Goal: Task Accomplishment & Management: Manage account settings

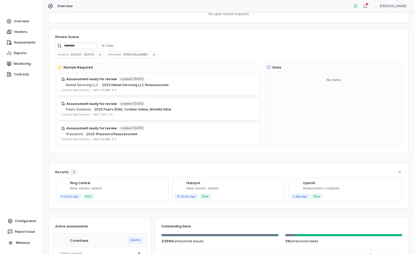
scroll to position [25, 0]
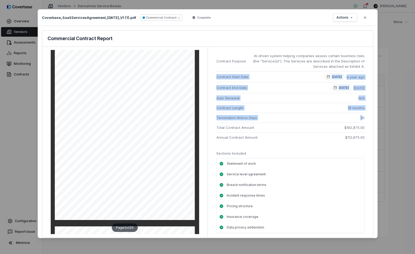
drag, startPoint x: 325, startPoint y: 70, endPoint x: 363, endPoint y: 120, distance: 62.5
click at [363, 120] on ul "Contract Purpose AI-driven system helping companies assess certain business ris…" at bounding box center [290, 96] width 148 height 91
click at [363, 120] on span "30" at bounding box center [362, 117] width 4 height 5
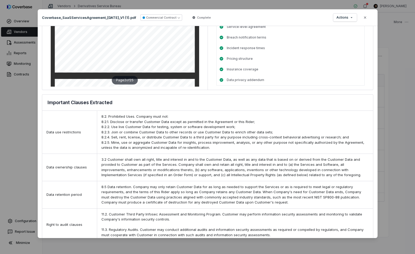
scroll to position [157, 0]
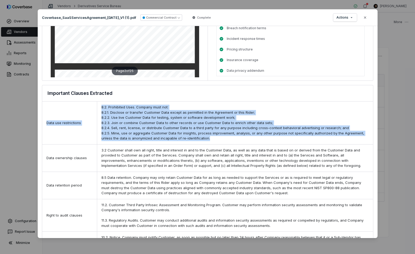
drag, startPoint x: 93, startPoint y: 104, endPoint x: 295, endPoint y: 147, distance: 206.6
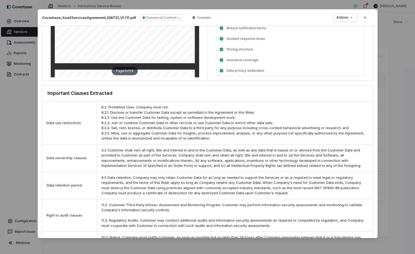
click at [305, 149] on div "3.2 Customer shall own all right, title and interest in and to the Customer Dat…" at bounding box center [235, 157] width 276 height 27
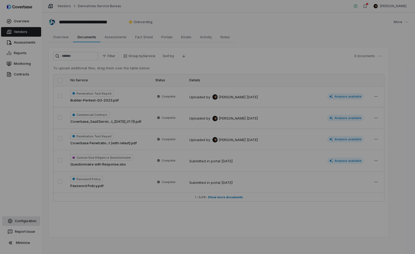
drag, startPoint x: 11, startPoint y: 215, endPoint x: 19, endPoint y: 224, distance: 12.8
click at [11, 215] on div "Document Preview" at bounding box center [207, 127] width 415 height 254
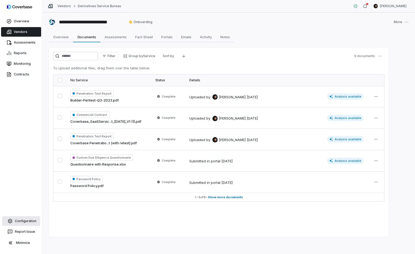
click at [19, 224] on link "Configuration" at bounding box center [21, 221] width 38 height 10
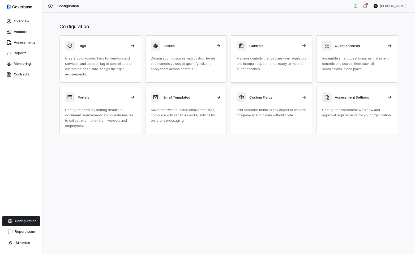
click at [275, 44] on h3 "Controls" at bounding box center [273, 45] width 49 height 5
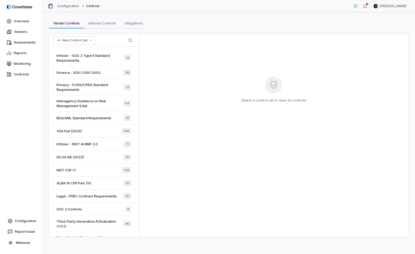
click at [99, 198] on span "Legal - FFIEC Contract Requirements" at bounding box center [87, 196] width 60 height 5
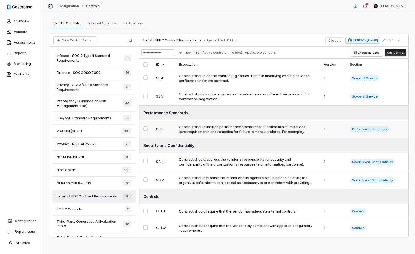
scroll to position [66, 0]
click at [278, 128] on div "Contract should include performance standards that define minimum service level…" at bounding box center [246, 130] width 134 height 10
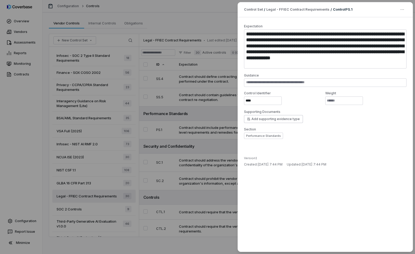
click at [200, 137] on div "**********" at bounding box center [207, 127] width 415 height 254
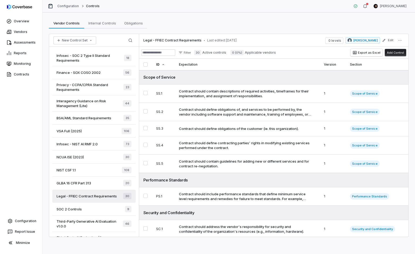
click at [393, 53] on button "Add Control" at bounding box center [396, 52] width 22 height 7
type textarea "*"
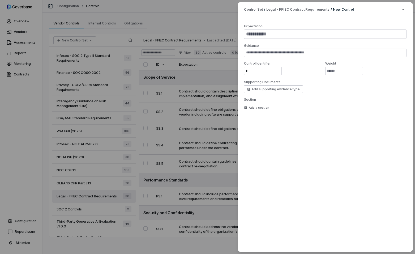
click at [218, 119] on div "Control Set / Legal - FFIEC Contract Requirements / New Control Expectation Gui…" at bounding box center [207, 127] width 415 height 254
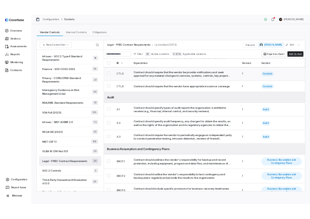
scroll to position [267, 0]
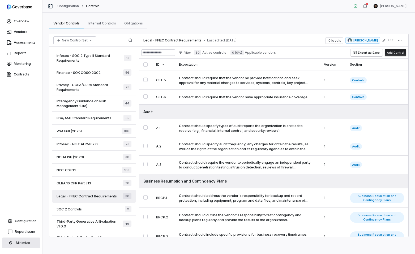
click at [21, 243] on button "Minimize" at bounding box center [21, 242] width 38 height 11
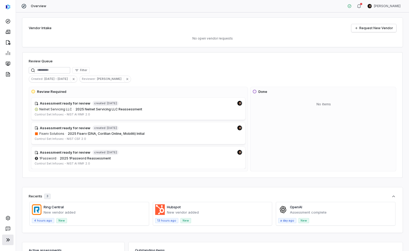
click at [10, 237] on icon at bounding box center [8, 240] width 6 height 6
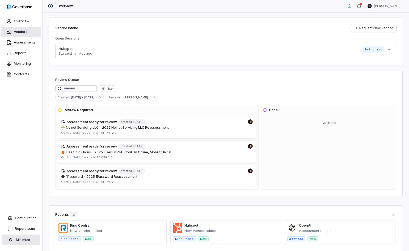
click at [20, 31] on link "Vendors" at bounding box center [21, 32] width 40 height 10
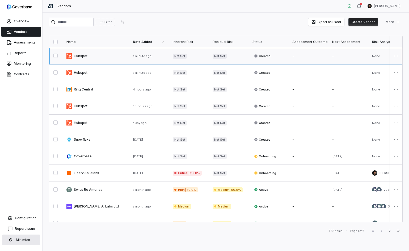
click at [88, 56] on link at bounding box center [95, 56] width 66 height 16
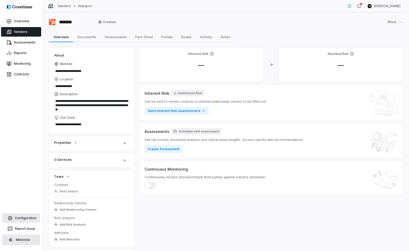
click at [19, 220] on link "Configuration" at bounding box center [21, 219] width 38 height 10
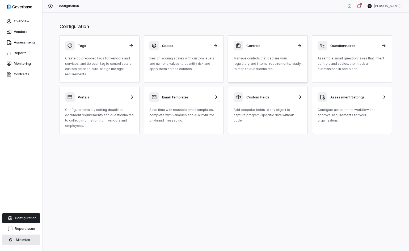
click at [253, 69] on p "Manage controls that declare your regulatory and internal requirements, ready t…" at bounding box center [267, 64] width 69 height 16
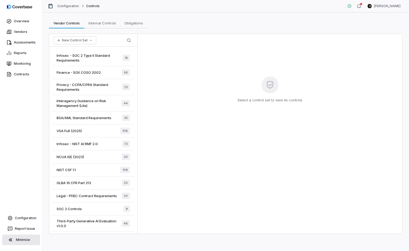
click at [90, 56] on span "Infosec - SOC 2 Type II Standard Requirements" at bounding box center [90, 58] width 66 height 10
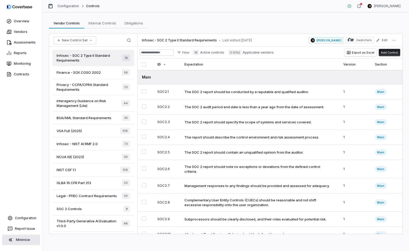
click at [93, 74] on span "Finance - SOX COSO 2002" at bounding box center [79, 72] width 44 height 5
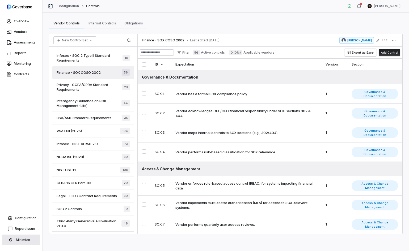
click at [93, 89] on span "Privacy - CCPA/CPRA Standard Requirements" at bounding box center [89, 87] width 65 height 10
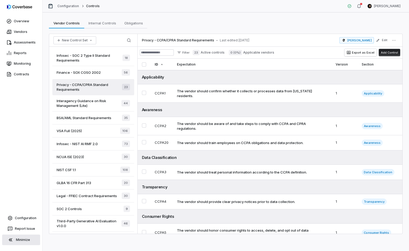
click at [90, 122] on div "BSA/AML Standard Requirements 35" at bounding box center [93, 118] width 82 height 13
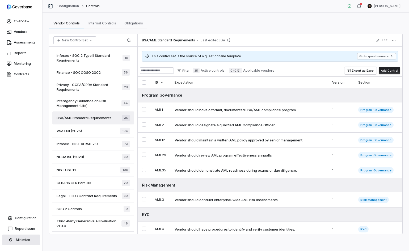
click at [100, 195] on span "Legal - FFIEC Contract Requirements" at bounding box center [87, 196] width 60 height 5
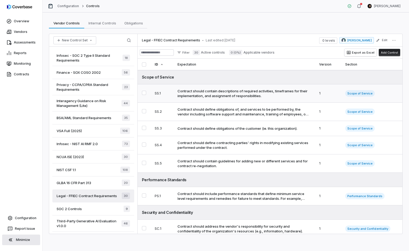
click at [249, 96] on div "Contract should contain descriptions of required activities, timeframes for the…" at bounding box center [242, 94] width 131 height 10
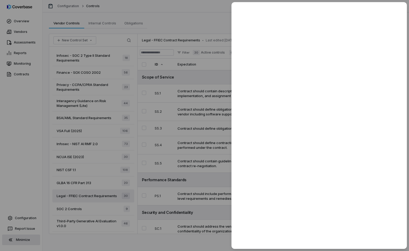
click at [163, 26] on div at bounding box center [204, 125] width 409 height 251
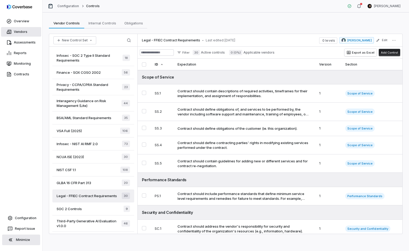
click at [21, 32] on link "Vendors" at bounding box center [21, 32] width 40 height 10
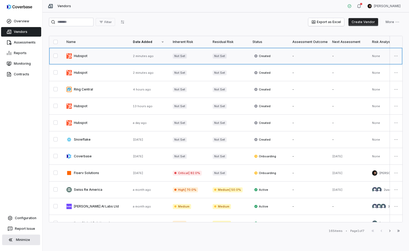
click at [95, 55] on link at bounding box center [95, 56] width 66 height 16
type textarea "*"
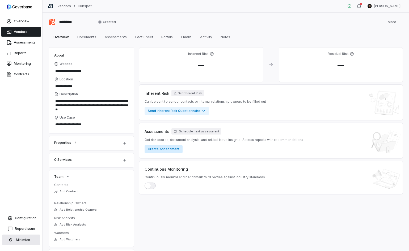
click at [165, 150] on button "Create Assessment" at bounding box center [163, 149] width 38 height 8
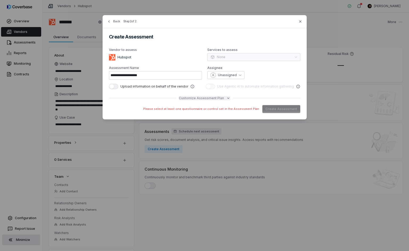
click at [216, 96] on span "Customize Assessment Plan" at bounding box center [201, 98] width 45 height 4
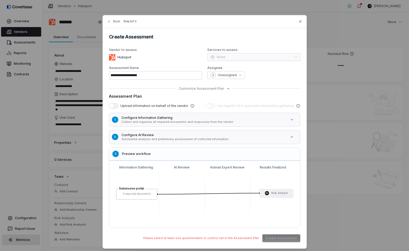
click at [173, 118] on h5 "Configure Information Gathering" at bounding box center [203, 118] width 165 height 4
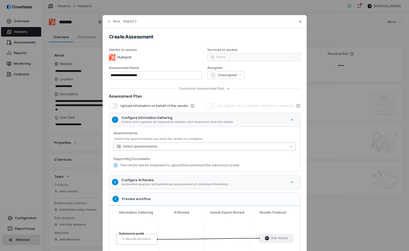
click at [162, 147] on button "Select questionnaires" at bounding box center [204, 147] width 182 height 8
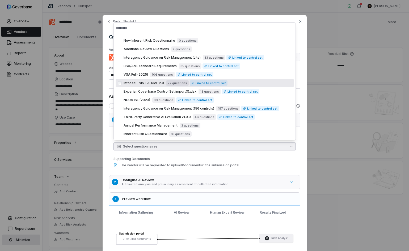
click at [153, 82] on span "Infosec - NIST AI RMF 2.0" at bounding box center [144, 83] width 40 height 4
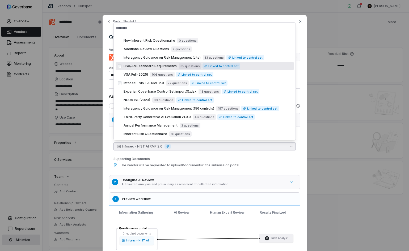
click at [147, 65] on span "BSA/AML Standard Requirements" at bounding box center [150, 66] width 53 height 4
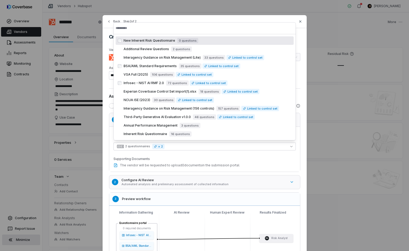
click at [107, 43] on div "**********" at bounding box center [205, 154] width 204 height 279
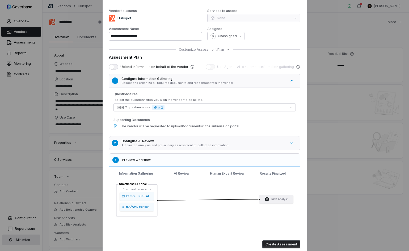
scroll to position [58, 0]
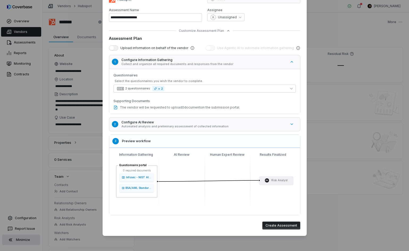
click at [278, 227] on button "Create Assessment" at bounding box center [281, 226] width 38 height 8
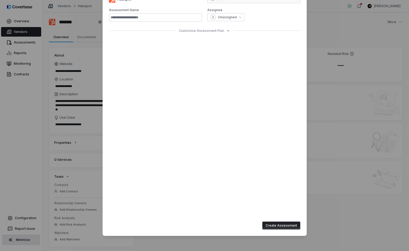
type input "**********"
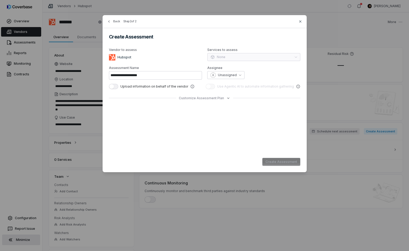
scroll to position [0, 0]
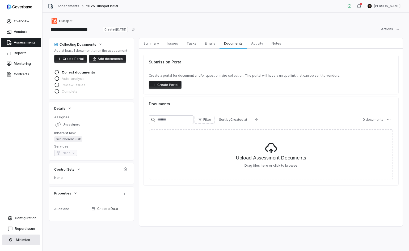
click at [65, 59] on button "Create Portal" at bounding box center [70, 59] width 33 height 8
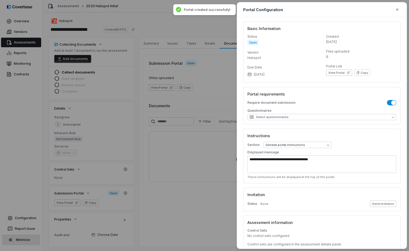
click at [384, 205] on button "Send Invitation" at bounding box center [383, 204] width 26 height 6
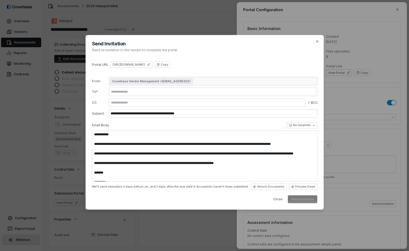
type textarea "**********"
click at [150, 65] on icon at bounding box center [148, 64] width 2 height 2
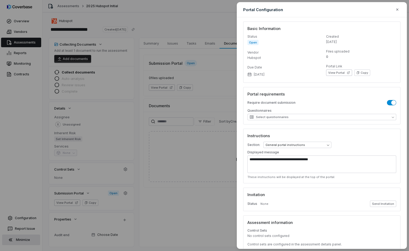
click at [24, 48] on div "**********" at bounding box center [204, 125] width 409 height 251
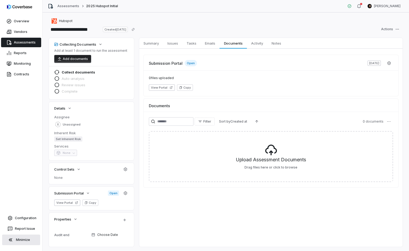
click at [22, 42] on link "Assessments" at bounding box center [21, 43] width 40 height 10
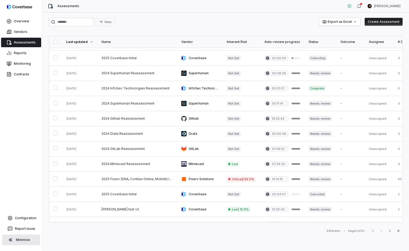
scroll to position [199, 0]
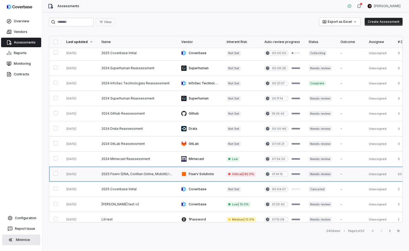
click at [159, 173] on link at bounding box center [137, 174] width 80 height 15
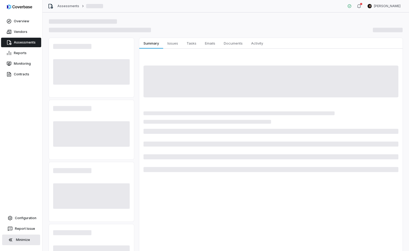
click at [27, 242] on button "Minimize" at bounding box center [21, 240] width 38 height 11
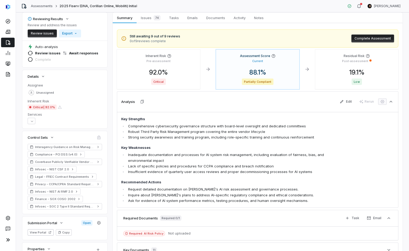
scroll to position [7, 0]
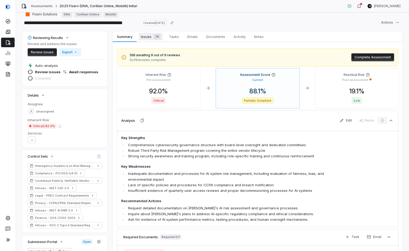
click at [146, 36] on span "Issues 74" at bounding box center [151, 36] width 24 height 7
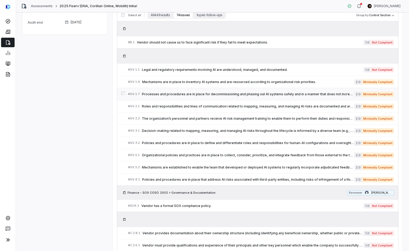
scroll to position [274, 0]
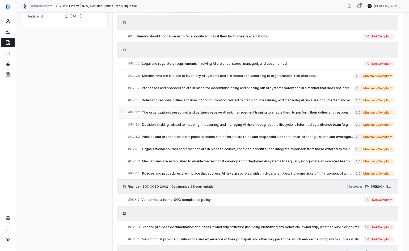
click at [177, 112] on span "The organization’s personnel and partners receive AI risk management training t…" at bounding box center [248, 112] width 212 height 4
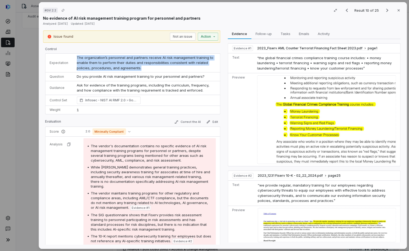
drag, startPoint x: 76, startPoint y: 58, endPoint x: 157, endPoint y: 68, distance: 81.1
click at [157, 68] on td "The organization’s personnel and partners receive AI risk management training t…" at bounding box center [146, 63] width 147 height 19
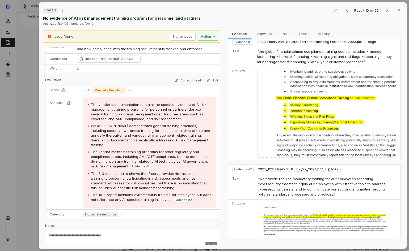
scroll to position [42, 0]
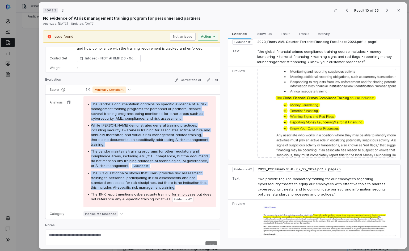
drag, startPoint x: 105, startPoint y: 111, endPoint x: 197, endPoint y: 186, distance: 119.2
click at [197, 186] on div "The vendor's documentation contains no specific evidence of AI risk management …" at bounding box center [149, 151] width 132 height 111
click at [197, 186] on div "The vendor's documentation contains no specific evidence of AI risk management …" at bounding box center [150, 152] width 124 height 100
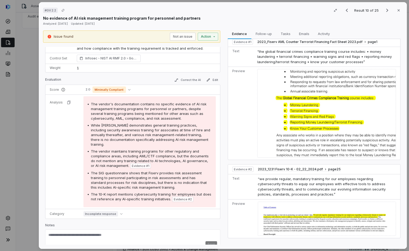
scroll to position [0, 0]
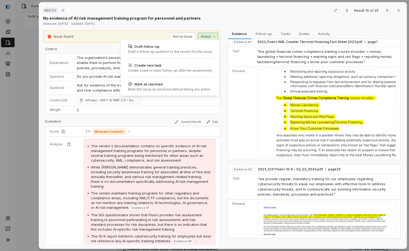
click at [205, 36] on div "# GV.2.2 Result 10 of 25 Close No evidence of AI risk management training progr…" at bounding box center [204, 125] width 409 height 251
click at [173, 52] on div "Draft a follow-up question to the vendor for this issue" at bounding box center [170, 52] width 84 height 4
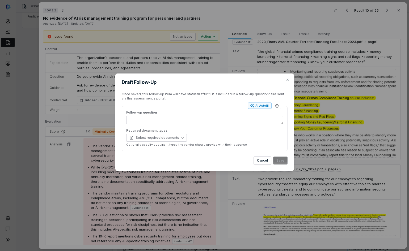
click at [256, 110] on div "Follow-up question Required document types Select required documents Optionally…" at bounding box center [205, 128] width 166 height 45
click at [255, 106] on div "AI Autofill" at bounding box center [259, 106] width 19 height 4
type textarea "*"
type textarea "**********"
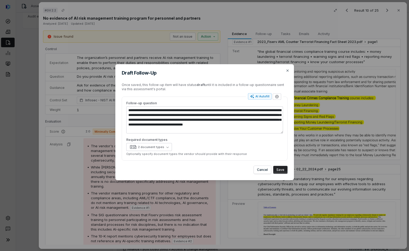
type textarea "*"
click at [284, 172] on button "Save" at bounding box center [280, 170] width 14 height 8
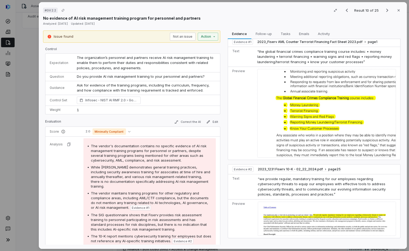
click at [30, 77] on div "# GV.2.2 Result 10 of 25 Close No evidence of AI risk management training progr…" at bounding box center [204, 125] width 409 height 251
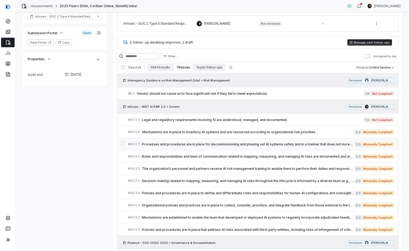
scroll to position [209, 0]
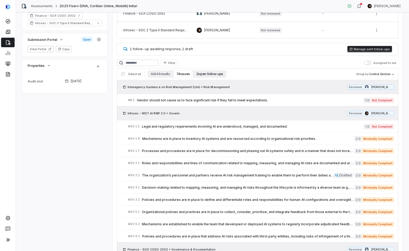
click at [201, 74] on button "2 open follow-ups" at bounding box center [209, 73] width 33 height 7
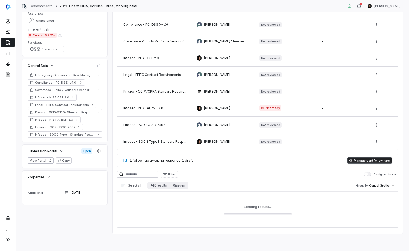
scroll to position [102, 0]
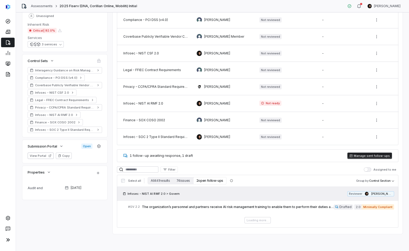
click at [362, 156] on button "Manage sent follow-ups" at bounding box center [369, 156] width 45 height 6
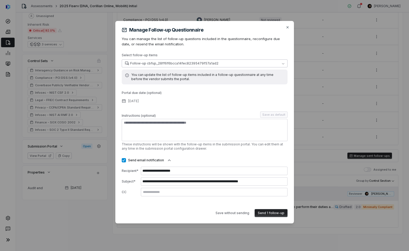
click at [164, 65] on span "Follow-up cbfup_28ff6f6bcca14fec82395479f57a1ad2" at bounding box center [174, 63] width 88 height 4
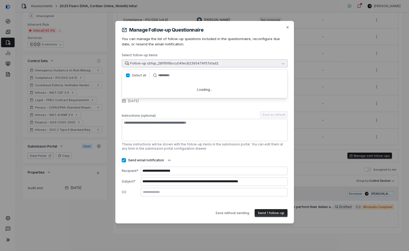
click at [174, 49] on div "**********" at bounding box center [205, 122] width 166 height 190
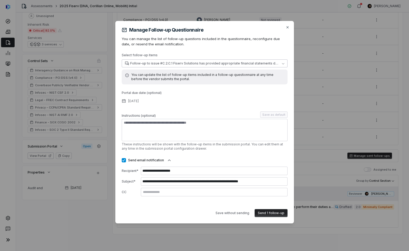
click at [170, 62] on span "Follow-up to issue #C.2.C.1 Fiserv Solutions has provided appropriate financial…" at bounding box center [205, 63] width 150 height 4
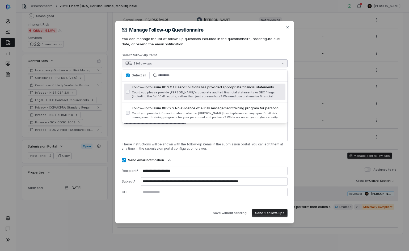
click at [180, 48] on div "**********" at bounding box center [205, 122] width 166 height 190
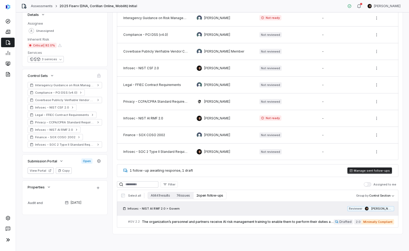
scroll to position [87, 0]
click at [37, 171] on button "View Portal" at bounding box center [41, 171] width 26 height 6
click at [262, 222] on span "The organization’s personnel and partners receive AI risk management training t…" at bounding box center [238, 222] width 192 height 4
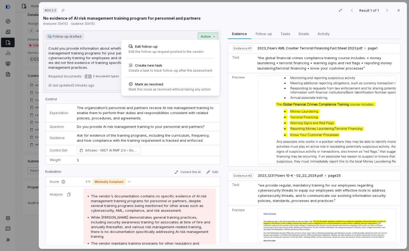
click at [205, 35] on div "# GV.2.2 Result 1 of 1 Close No evidence of AI risk management training program…" at bounding box center [204, 125] width 409 height 251
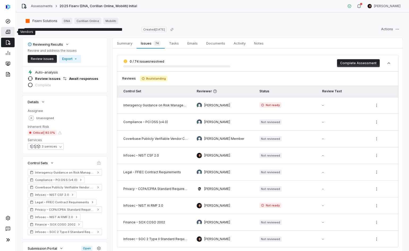
click at [5, 32] on icon at bounding box center [7, 31] width 5 height 5
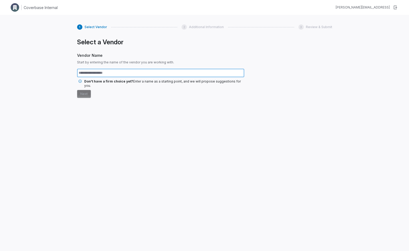
click at [96, 73] on input "text" at bounding box center [160, 73] width 167 height 8
click at [99, 75] on input "text" at bounding box center [160, 73] width 167 height 8
type input "*******"
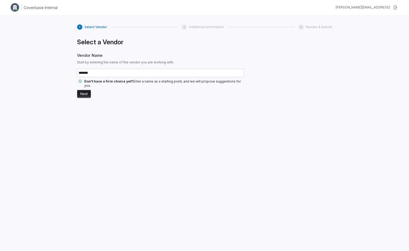
click at [84, 93] on button "Next" at bounding box center [84, 94] width 14 height 8
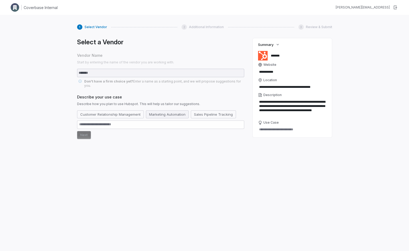
click at [171, 110] on button "Marketing Automation" at bounding box center [167, 114] width 43 height 8
click at [86, 131] on button "Next" at bounding box center [84, 135] width 14 height 8
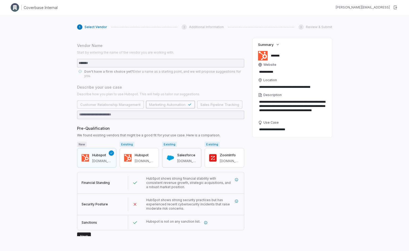
scroll to position [0, 4]
click at [238, 199] on button "button" at bounding box center [237, 202] width 10 height 10
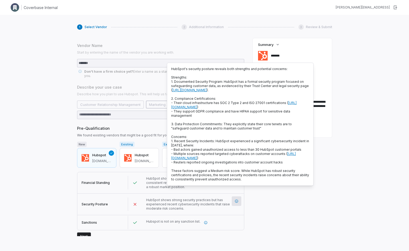
drag, startPoint x: 173, startPoint y: 143, endPoint x: 216, endPoint y: 147, distance: 42.9
click at [216, 147] on p "HubSpot's security posture reveals both strengths and potential concerns: Stren…" at bounding box center [240, 124] width 138 height 115
click at [256, 204] on div "**********" at bounding box center [292, 137] width 79 height 198
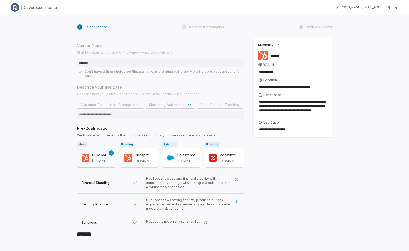
click at [86, 233] on button "Next" at bounding box center [84, 237] width 14 height 8
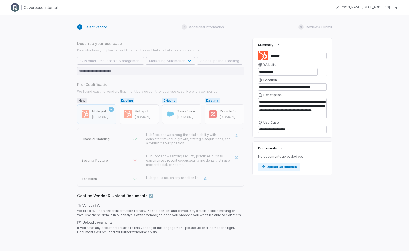
scroll to position [59, 0]
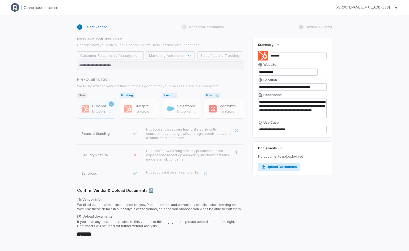
click at [280, 169] on button "Upload Documents" at bounding box center [279, 167] width 42 height 8
click at [81, 233] on button "Next" at bounding box center [84, 237] width 14 height 8
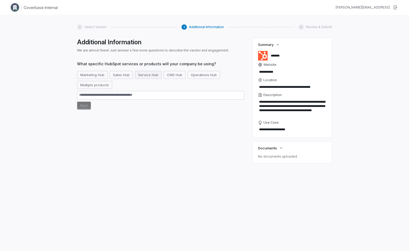
click at [148, 75] on button "Service Hub" at bounding box center [148, 75] width 27 height 8
click at [81, 107] on button "Next" at bounding box center [84, 106] width 14 height 8
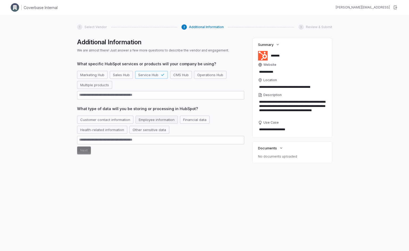
click at [149, 121] on button "Employee information" at bounding box center [156, 120] width 42 height 8
click at [80, 153] on button "Next" at bounding box center [84, 151] width 14 height 8
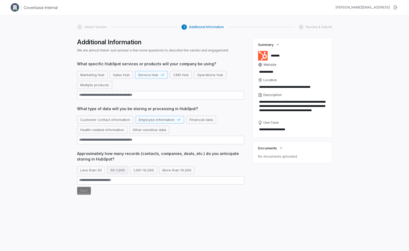
click at [117, 169] on button "50-1,000" at bounding box center [117, 170] width 21 height 8
click at [80, 192] on button "Next" at bounding box center [84, 191] width 14 height 8
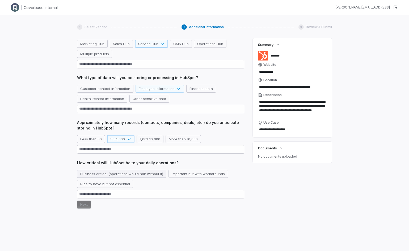
click at [151, 175] on button "Business critical (operations would halt without it)" at bounding box center [121, 174] width 89 height 8
click at [84, 206] on button "Next" at bounding box center [84, 205] width 14 height 8
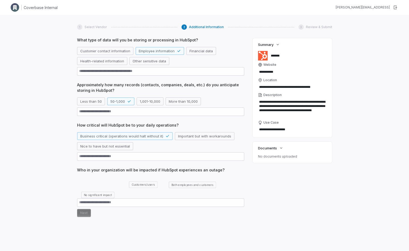
scroll to position [70, 0]
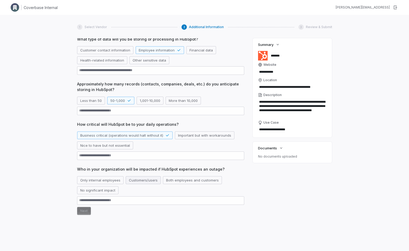
click at [144, 179] on button "Customers/users" at bounding box center [143, 180] width 35 height 8
click at [86, 213] on button "Next" at bounding box center [84, 211] width 14 height 8
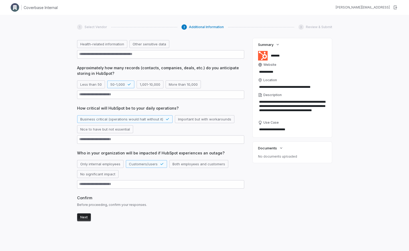
click at [84, 217] on button "Next" at bounding box center [84, 218] width 14 height 8
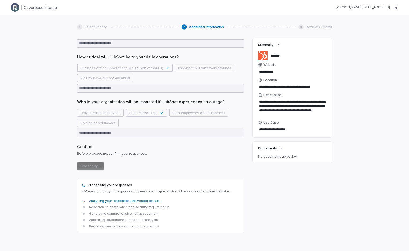
scroll to position [149, 0]
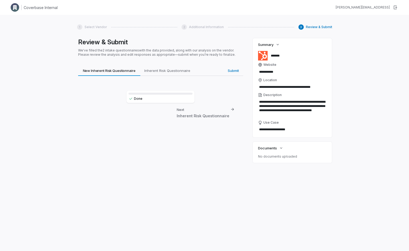
type textarea "*"
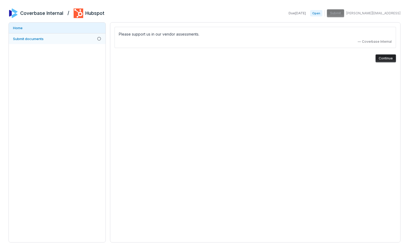
click at [35, 37] on span "Submit documents" at bounding box center [28, 39] width 31 height 4
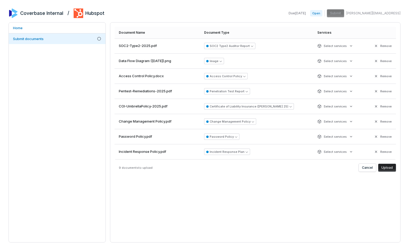
click at [386, 164] on button "Upload" at bounding box center [387, 168] width 18 height 8
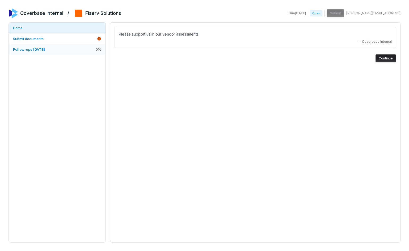
click at [57, 49] on link "Follow-ups [DATE] 0 %" at bounding box center [57, 49] width 97 height 11
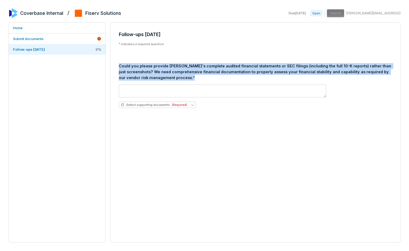
drag, startPoint x: 118, startPoint y: 66, endPoint x: 181, endPoint y: 79, distance: 63.8
click at [181, 79] on div "Could you please provide Fiserv's complete audited financial statements or SEC …" at bounding box center [255, 71] width 273 height 17
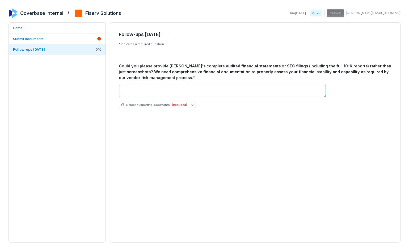
click at [165, 93] on textarea at bounding box center [222, 91] width 207 height 13
click at [187, 107] on button "Select supporting documents (Required)" at bounding box center [157, 105] width 77 height 6
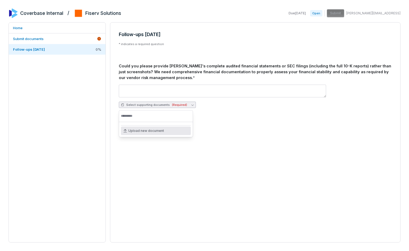
click at [210, 118] on div "Follow-ups 2025-08-12 * indicates a required question Could you please provide …" at bounding box center [255, 72] width 290 height 98
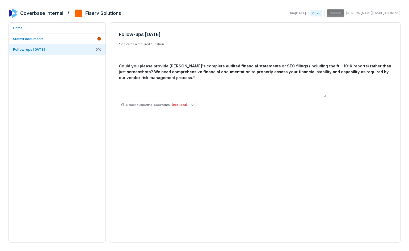
click at [357, 14] on div "Due Aug 12, 2025 Open Submit clarence@coverbase.ai" at bounding box center [343, 13] width 114 height 8
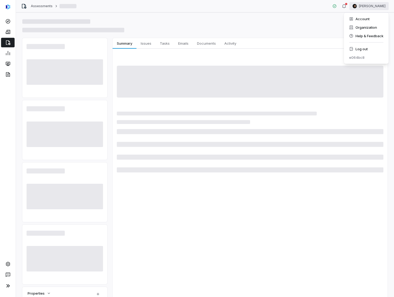
click at [370, 5] on html "Assessments [PERSON_NAME] Properties Audit end Choose Date Summary Summary Issu…" at bounding box center [197, 148] width 394 height 297
click at [367, 49] on div "Log out" at bounding box center [366, 49] width 41 height 8
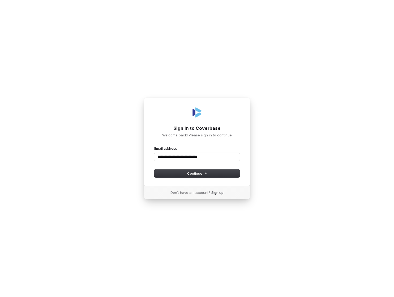
type input "**********"
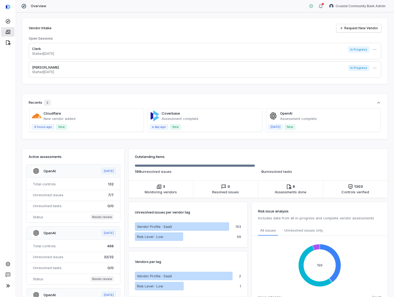
click at [12, 32] on link at bounding box center [8, 32] width 14 height 10
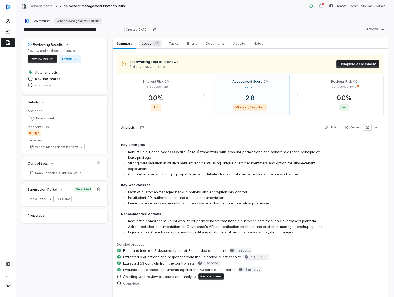
click at [147, 45] on span "Issues 14" at bounding box center [151, 43] width 24 height 7
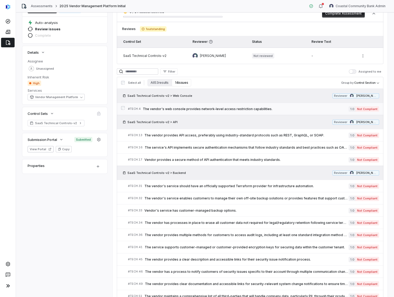
scroll to position [52, 0]
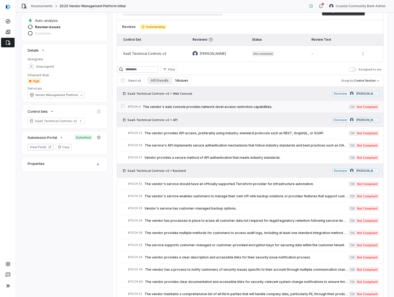
click at [259, 107] on span "The vendor's web console provides network-level access restriction capabilities." at bounding box center [246, 107] width 206 height 4
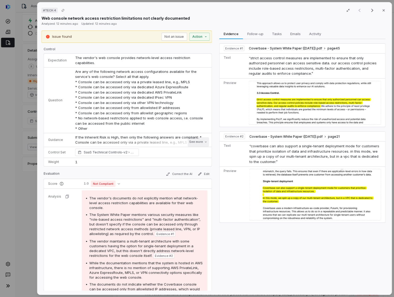
click at [200, 138] on button "See more" at bounding box center [198, 142] width 21 height 10
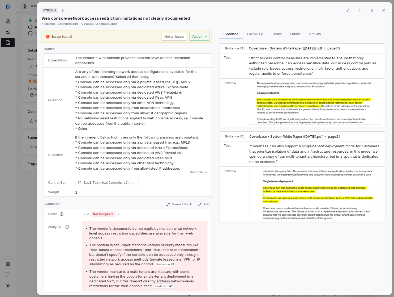
click at [10, 113] on div "# TECH.4 Result 1 of 14 Close Web console network access restriction limitation…" at bounding box center [197, 148] width 394 height 297
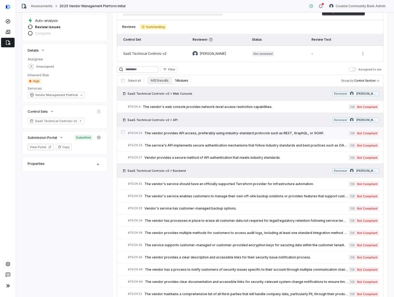
scroll to position [51, 0]
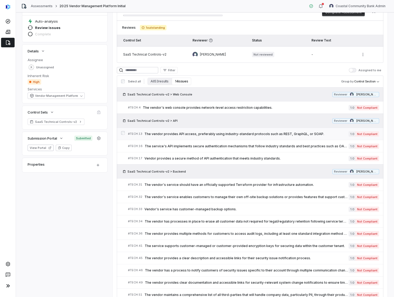
click at [219, 134] on span "The vendor provides API access, preferably using industry-standard protocols su…" at bounding box center [246, 134] width 204 height 4
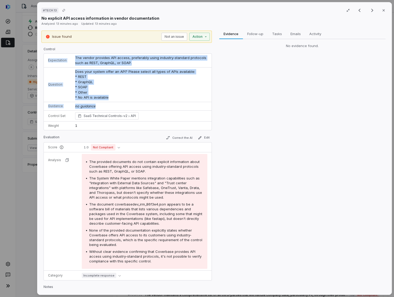
drag, startPoint x: 62, startPoint y: 58, endPoint x: 142, endPoint y: 105, distance: 92.6
click at [142, 105] on tbody "Expectation The vendor provides API access, preferably using industry-standard …" at bounding box center [128, 92] width 168 height 76
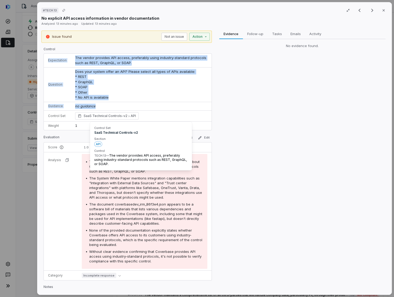
click at [142, 105] on td "no guidance" at bounding box center [141, 106] width 141 height 9
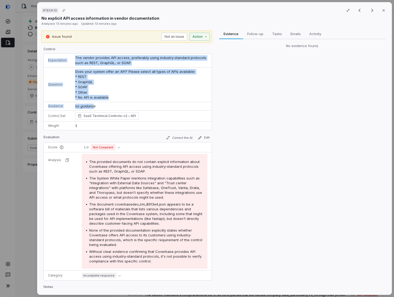
drag, startPoint x: 41, startPoint y: 107, endPoint x: 92, endPoint y: 107, distance: 51.0
click at [92, 107] on div "Issue found Not an issue Action Control Expectation The vendor provides API acc…" at bounding box center [126, 161] width 171 height 260
click at [92, 107] on span "no guidance" at bounding box center [85, 106] width 20 height 4
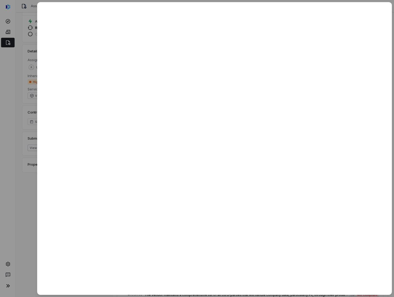
click at [25, 101] on div at bounding box center [197, 148] width 394 height 297
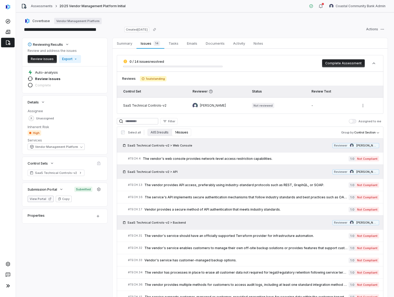
click at [39, 198] on button "View Portal" at bounding box center [41, 198] width 26 height 6
click at [71, 216] on div "Properties" at bounding box center [58, 215] width 61 height 6
click at [8, 285] on icon at bounding box center [8, 285] width 6 height 6
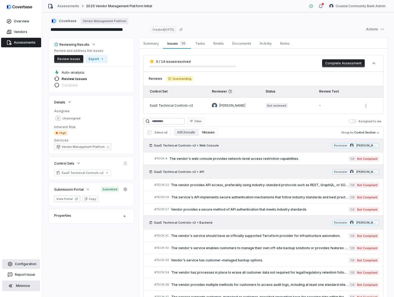
click at [24, 263] on link "Configuration" at bounding box center [21, 264] width 38 height 10
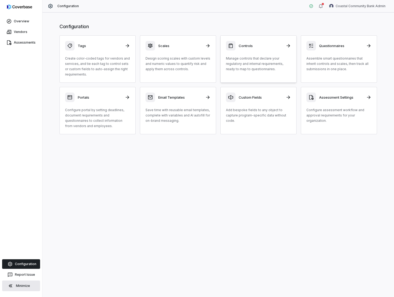
click at [261, 58] on p "Manage controls that declare your regulatory and internal requirements, ready t…" at bounding box center [258, 64] width 65 height 16
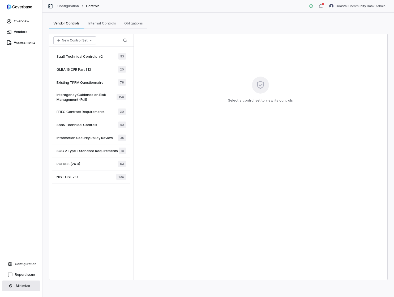
drag, startPoint x: 30, startPoint y: 263, endPoint x: 38, endPoint y: 256, distance: 10.3
click at [31, 263] on link "Configuration" at bounding box center [21, 264] width 38 height 10
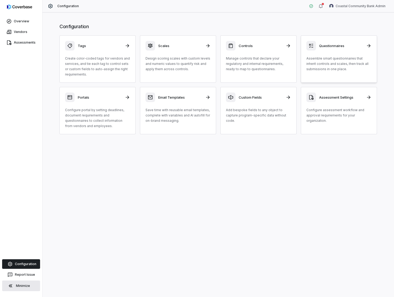
click at [333, 47] on h3 "Questionnaires" at bounding box center [341, 45] width 44 height 5
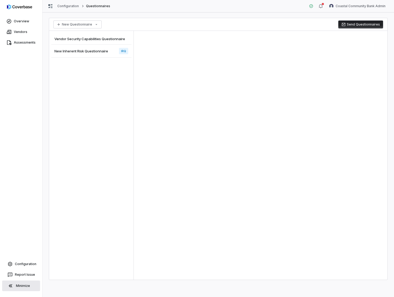
click at [103, 37] on span "Vendor Security Capabilities Questionnaire" at bounding box center [89, 38] width 71 height 5
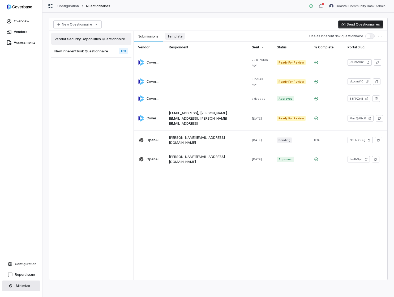
click at [171, 37] on span "Template" at bounding box center [175, 36] width 20 height 7
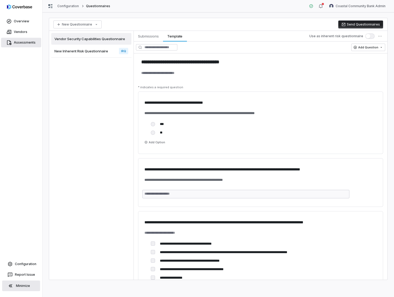
click at [26, 45] on link "Assessments" at bounding box center [21, 43] width 40 height 10
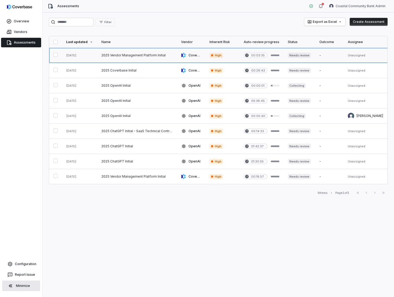
click at [133, 56] on link at bounding box center [137, 55] width 80 height 15
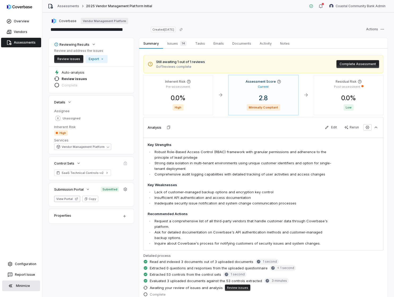
click at [70, 197] on button "View Portal" at bounding box center [67, 198] width 26 height 6
click at [180, 44] on div "14" at bounding box center [182, 43] width 9 height 5
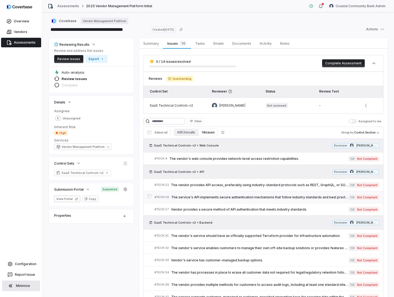
click at [227, 199] on span "The service's API implements secure authentication mechanisms that follow indus…" at bounding box center [259, 197] width 177 height 4
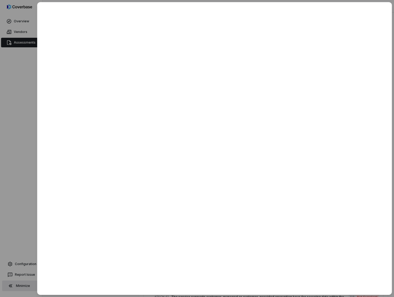
click at [17, 111] on div at bounding box center [197, 148] width 394 height 297
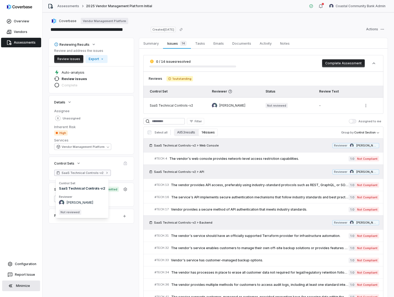
click at [86, 173] on span "SaaS Technical Controls-v2" at bounding box center [83, 173] width 42 height 4
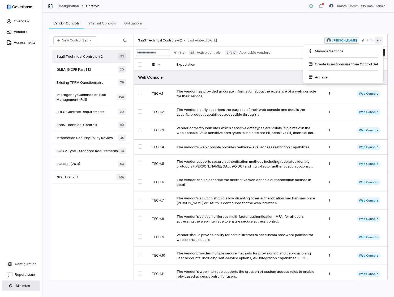
click at [379, 41] on icon "More actions" at bounding box center [379, 40] width 4 height 4
click at [234, 17] on div "Vendor Controls Vendor Controls Internal Controls Internal Controls Obligations…" at bounding box center [218, 154] width 352 height 284
click at [379, 40] on icon "More actions" at bounding box center [378, 40] width 3 height 1
click at [379, 40] on icon "More actions" at bounding box center [379, 40] width 4 height 4
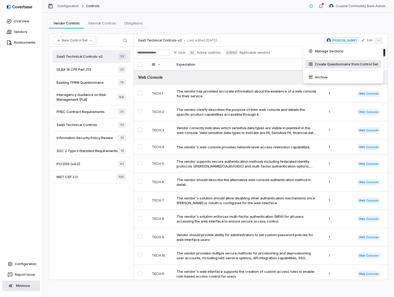
click at [338, 64] on div "Create Questionnaire from Control Set" at bounding box center [343, 64] width 76 height 8
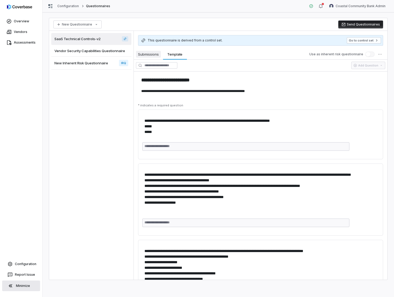
click at [153, 54] on span "Submissions" at bounding box center [148, 54] width 25 height 7
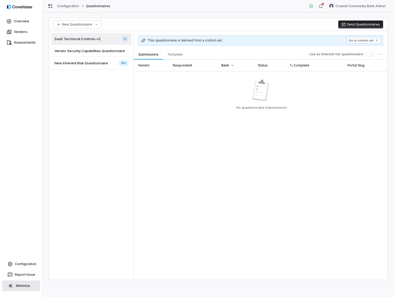
click at [101, 51] on span "Vendor Security Capabilities Questionnaire" at bounding box center [89, 50] width 71 height 5
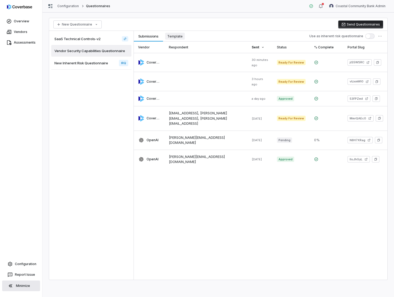
click at [178, 34] on span "Template" at bounding box center [175, 36] width 20 height 7
type textarea "*"
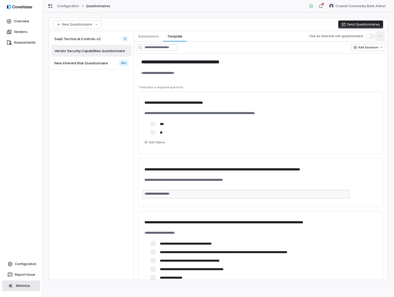
drag, startPoint x: 387, startPoint y: 36, endPoint x: 376, endPoint y: 36, distance: 10.6
click at [386, 36] on div "Use as inherent risk questionnaire" at bounding box center [348, 36] width 78 height 11
type textarea "*"
click at [377, 36] on html "**********" at bounding box center [197, 148] width 394 height 297
click at [380, 34] on html "**********" at bounding box center [197, 148] width 394 height 297
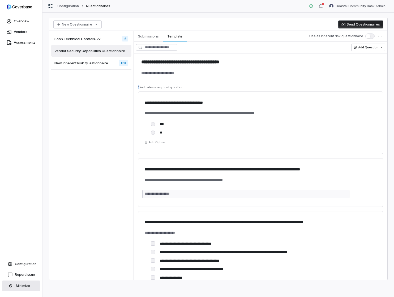
click at [96, 38] on span "SaaS Technical Controls-v2" at bounding box center [77, 38] width 46 height 5
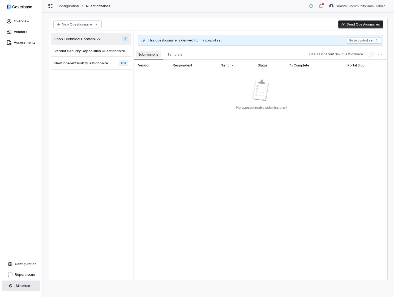
click at [153, 56] on span "Submissions" at bounding box center [148, 54] width 25 height 7
click at [98, 50] on span "Vendor Security Capabilities Questionnaire" at bounding box center [89, 50] width 71 height 5
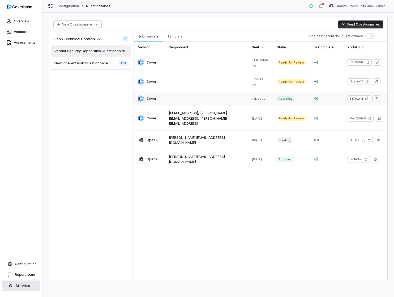
click at [196, 95] on link at bounding box center [206, 98] width 83 height 15
click at [97, 40] on span "SaaS Technical Controls-v2" at bounding box center [77, 38] width 46 height 5
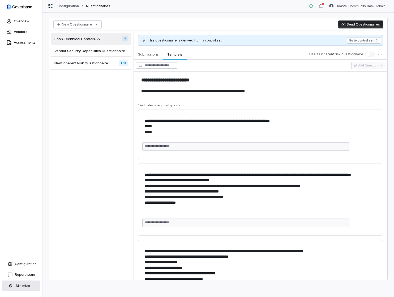
click at [116, 52] on span "Vendor Security Capabilities Questionnaire" at bounding box center [89, 50] width 71 height 5
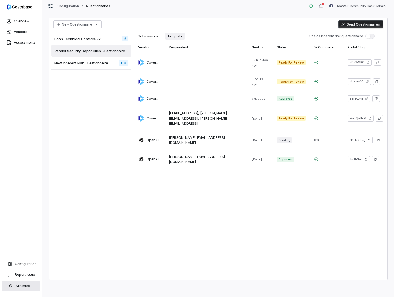
click at [179, 40] on button "Template Template" at bounding box center [175, 36] width 24 height 11
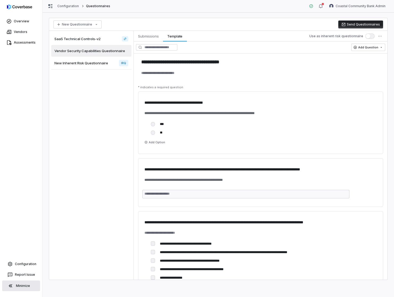
click at [89, 40] on span "SaaS Technical Controls-v2" at bounding box center [77, 38] width 46 height 5
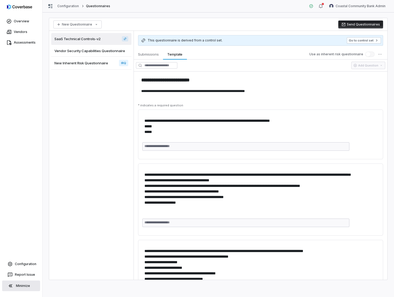
click at [100, 49] on span "Vendor Security Capabilities Questionnaire" at bounding box center [89, 50] width 71 height 5
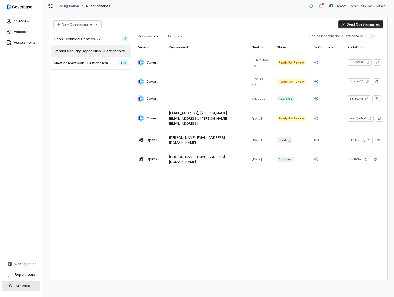
click at [99, 40] on span "SaaS Technical Controls-v2" at bounding box center [77, 38] width 46 height 5
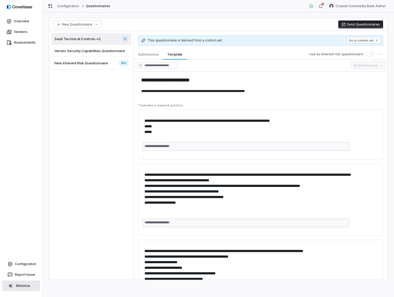
type textarea "*"
click at [352, 10] on html "**********" at bounding box center [197, 148] width 394 height 297
click at [355, 50] on div "Log out" at bounding box center [366, 49] width 41 height 8
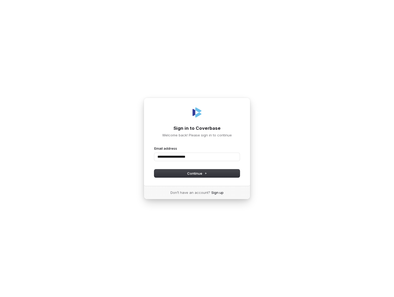
type input "**********"
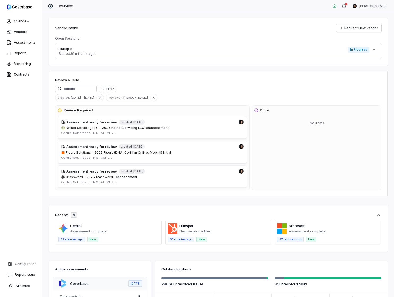
click at [118, 16] on div "Vendor Intake Request New Vendor Open Sessions Hubspot Started 39 minutes ago I…" at bounding box center [218, 154] width 352 height 284
click at [381, 8] on html "Overview Vendors Assessments Reports Monitoring Contracts Configuration Report …" at bounding box center [197, 148] width 394 height 297
click at [174, 32] on html "Overview Vendors Assessments Reports Monitoring Contracts Configuration Report …" at bounding box center [197, 148] width 394 height 297
click at [373, 48] on html "Overview Vendors Assessments Reports Monitoring Contracts Configuration Report …" at bounding box center [197, 148] width 394 height 297
click at [365, 61] on div "Delete" at bounding box center [372, 61] width 34 height 8
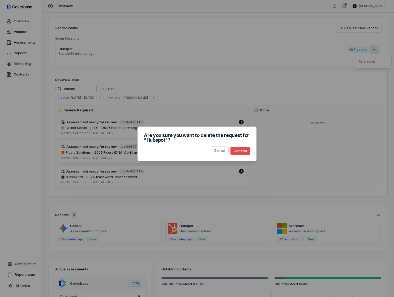
click at [239, 151] on button "Confirm" at bounding box center [241, 151] width 20 height 8
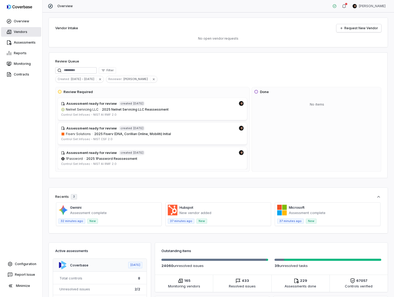
click at [20, 31] on link "Vendors" at bounding box center [21, 32] width 40 height 10
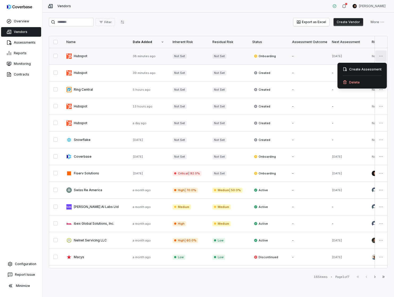
click at [381, 60] on html "Overview Vendors Assessments Reports Monitoring Contracts Configuration Report …" at bounding box center [197, 148] width 394 height 297
click at [367, 82] on div "Delete" at bounding box center [362, 82] width 45 height 8
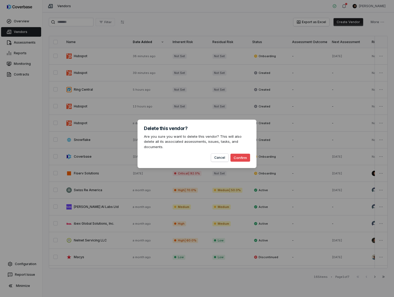
click at [243, 155] on button "Confirm" at bounding box center [241, 158] width 20 height 8
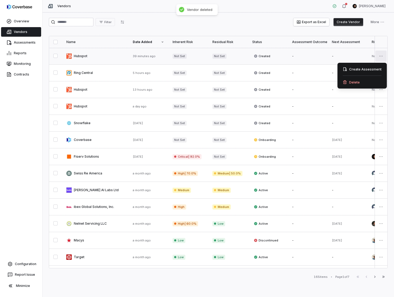
click at [380, 54] on html "Overview Vendors Assessments Reports Monitoring Contracts Configuration Report …" at bounding box center [197, 148] width 394 height 297
click at [369, 84] on div "Delete" at bounding box center [362, 82] width 45 height 8
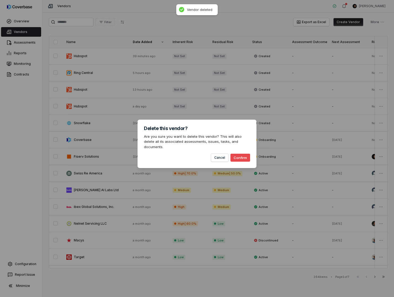
click at [242, 154] on button "Confirm" at bounding box center [241, 158] width 20 height 8
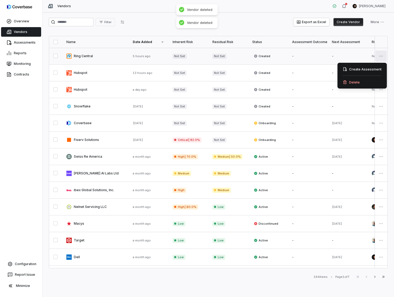
click at [380, 55] on html "Overview Vendors Assessments Reports Monitoring Contracts Configuration Report …" at bounding box center [197, 148] width 394 height 297
click at [359, 81] on div "Delete" at bounding box center [362, 82] width 45 height 8
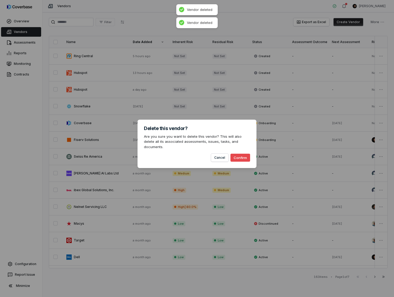
click at [243, 154] on button "Confirm" at bounding box center [241, 158] width 20 height 8
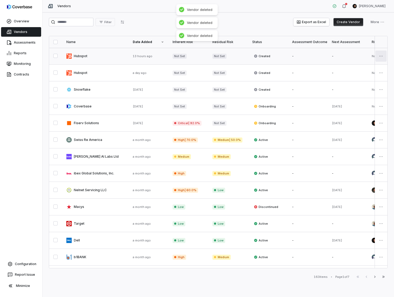
click at [384, 57] on html "Overview Vendors Assessments Reports Monitoring Contracts Configuration Report …" at bounding box center [197, 148] width 394 height 297
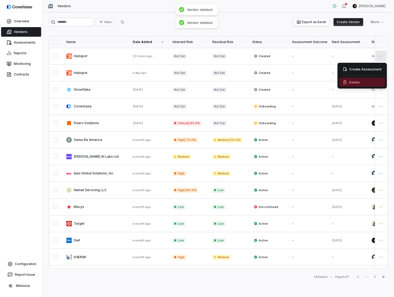
click at [361, 83] on div "Delete" at bounding box center [362, 82] width 45 height 8
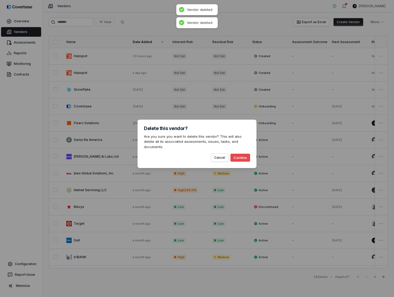
drag, startPoint x: 241, startPoint y: 155, endPoint x: 267, endPoint y: 135, distance: 32.7
click at [241, 155] on button "Confirm" at bounding box center [241, 158] width 20 height 8
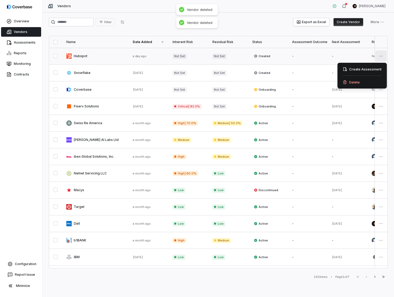
click at [380, 55] on html "Overview Vendors Assessments Reports Monitoring Contracts Configuration Report …" at bounding box center [197, 148] width 394 height 297
click at [360, 81] on div "Delete" at bounding box center [362, 82] width 45 height 8
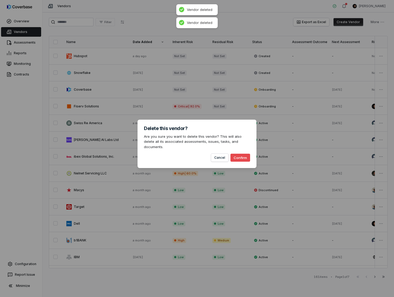
click at [247, 154] on button "Confirm" at bounding box center [241, 158] width 20 height 8
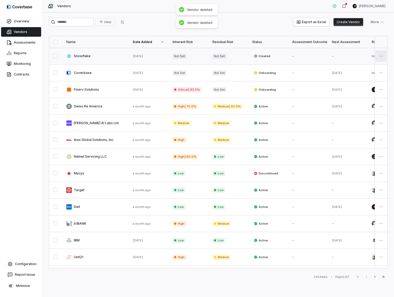
click at [379, 54] on html "Overview Vendors Assessments Reports Monitoring Contracts Configuration Report …" at bounding box center [197, 148] width 394 height 297
click at [349, 79] on div "Delete" at bounding box center [362, 82] width 45 height 8
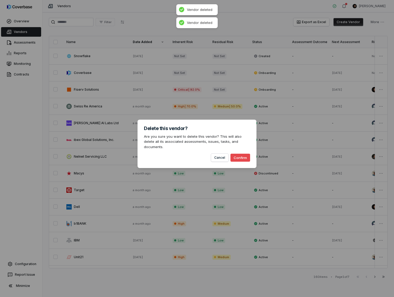
click at [241, 154] on button "Confirm" at bounding box center [241, 158] width 20 height 8
